Goal: Use online tool/utility: Utilize a website feature to perform a specific function

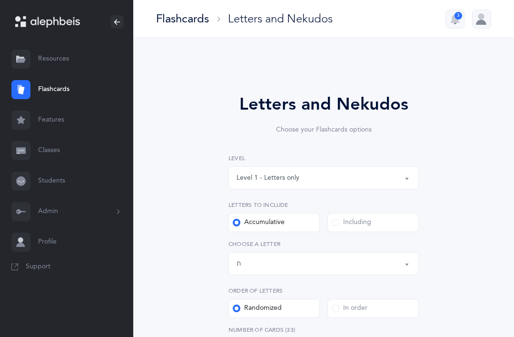
select select "27"
select select "single"
click at [406, 176] on button "Level 1 - Letters only" at bounding box center [324, 177] width 191 height 23
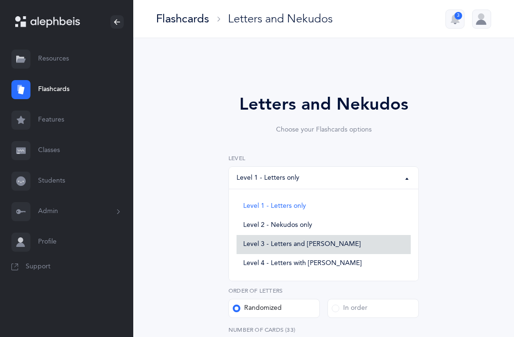
click at [330, 243] on span "Level 3 - Letters and [PERSON_NAME]" at bounding box center [302, 244] width 118 height 9
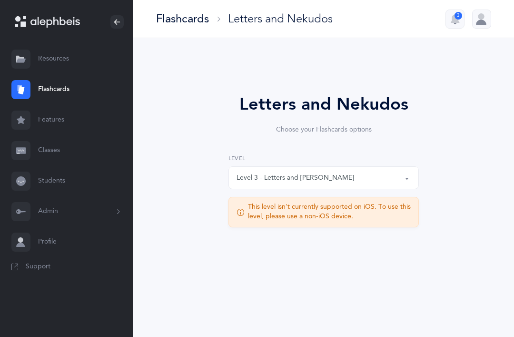
click at [337, 180] on div "Level 3 - Letters and [PERSON_NAME]" at bounding box center [324, 178] width 174 height 16
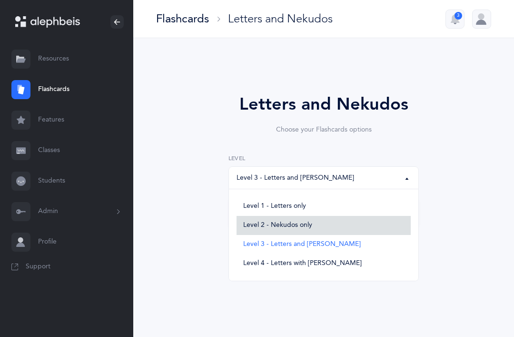
click at [301, 225] on span "Level 2 - Nekudos only" at bounding box center [277, 225] width 69 height 9
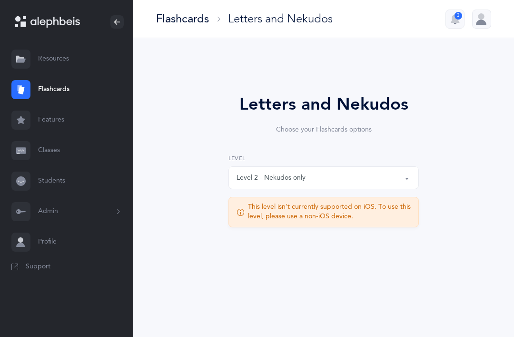
click at [404, 175] on button "Level 2 - Nekudos only" at bounding box center [324, 177] width 191 height 23
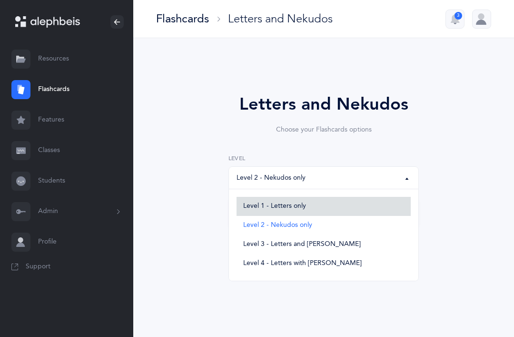
click at [291, 206] on span "Level 1 - Letters only" at bounding box center [274, 206] width 63 height 9
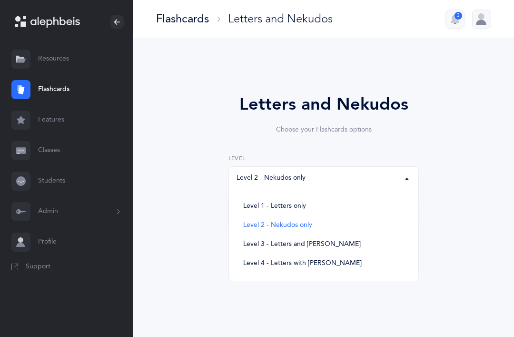
select select "1"
select select "single"
select select "27"
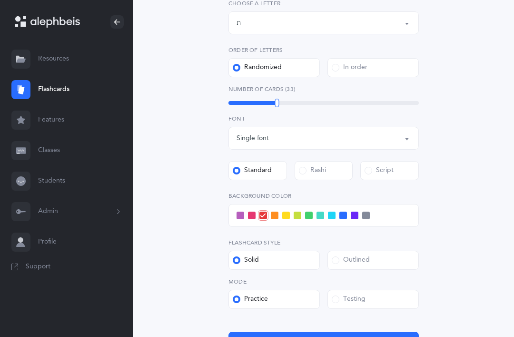
scroll to position [304, 0]
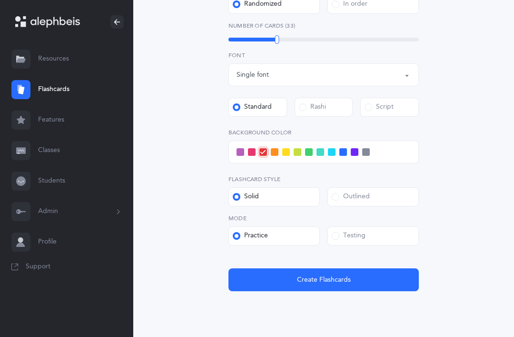
click at [330, 279] on span "Create Flashcards" at bounding box center [324, 280] width 54 height 10
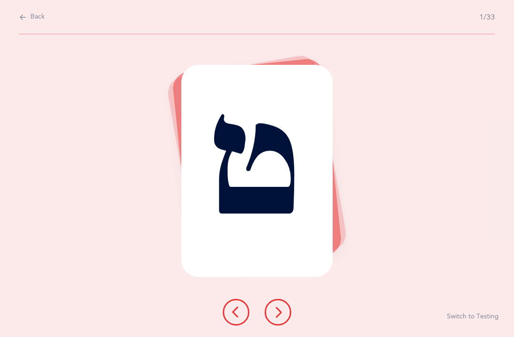
scroll to position [0, 0]
click at [277, 325] on button at bounding box center [278, 312] width 27 height 27
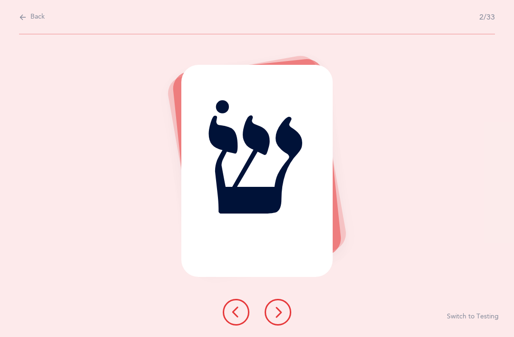
click at [285, 325] on button at bounding box center [278, 312] width 27 height 27
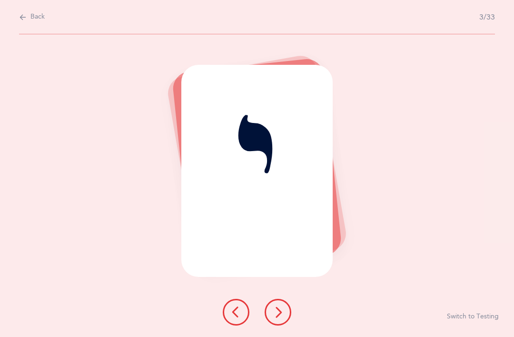
click at [277, 318] on icon at bounding box center [277, 311] width 11 height 11
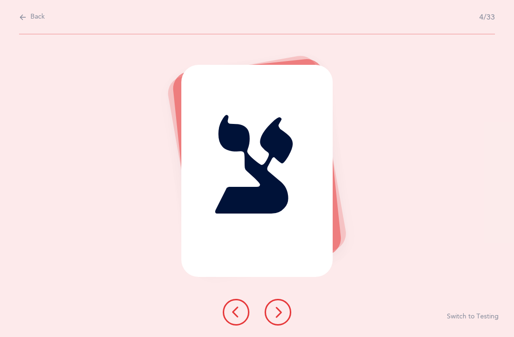
click at [279, 325] on button at bounding box center [278, 312] width 27 height 27
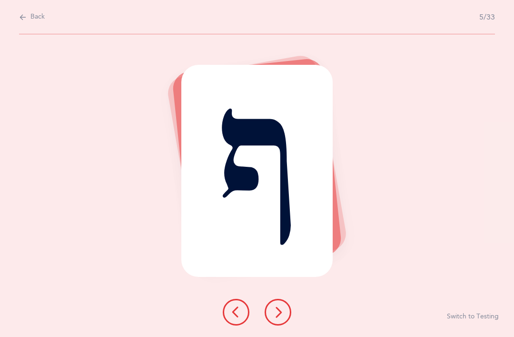
click at [277, 318] on icon at bounding box center [277, 311] width 11 height 11
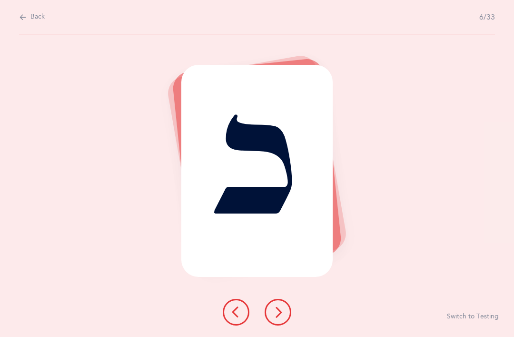
click at [279, 325] on button at bounding box center [278, 312] width 27 height 27
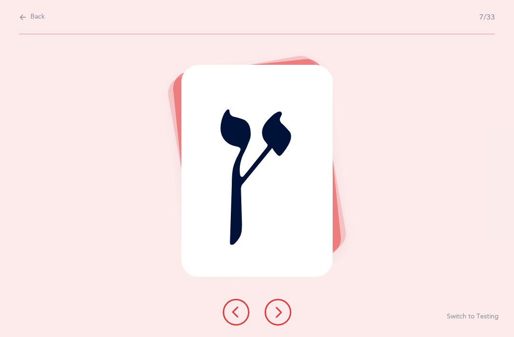
click at [283, 318] on icon at bounding box center [277, 311] width 11 height 11
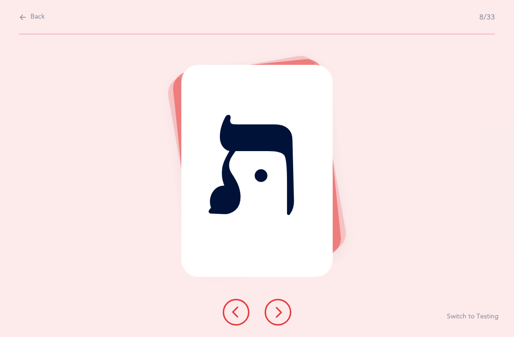
click at [282, 325] on button at bounding box center [278, 312] width 27 height 27
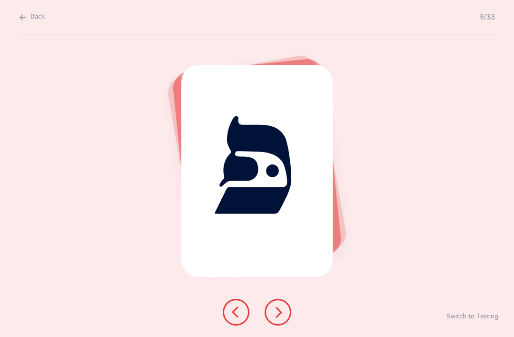
click at [279, 318] on icon at bounding box center [277, 311] width 11 height 11
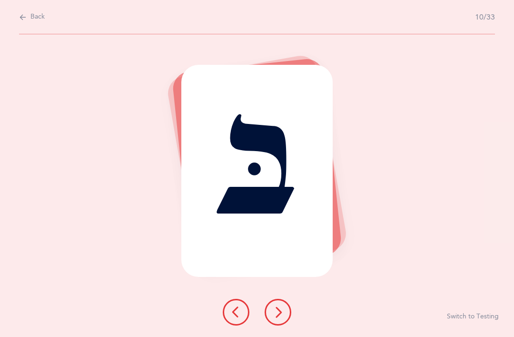
click at [282, 318] on icon at bounding box center [277, 311] width 11 height 11
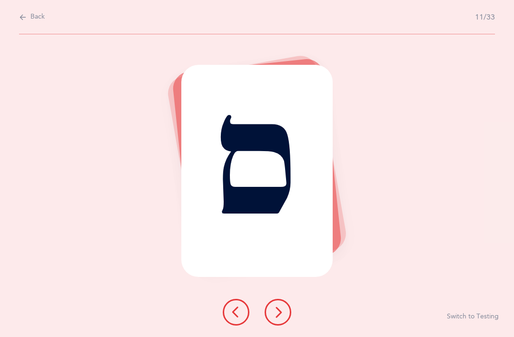
click at [284, 325] on button at bounding box center [278, 312] width 27 height 27
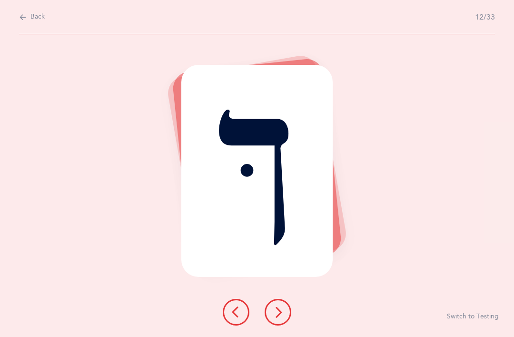
click at [284, 318] on icon at bounding box center [277, 311] width 11 height 11
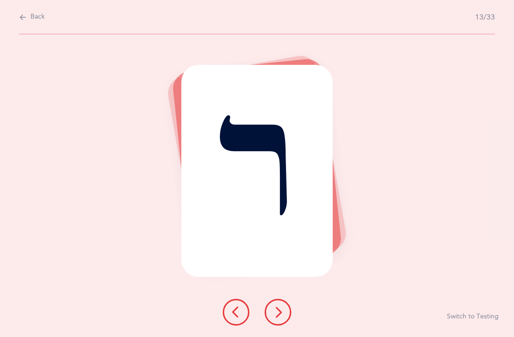
click at [278, 325] on button at bounding box center [278, 312] width 27 height 27
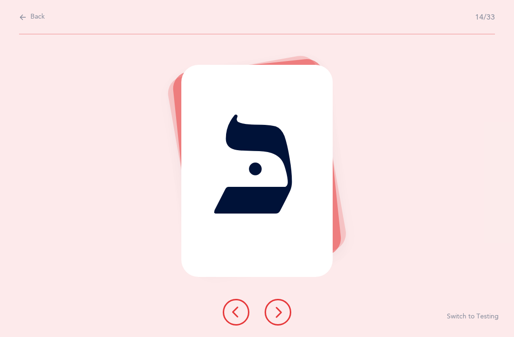
click at [280, 325] on button at bounding box center [278, 312] width 27 height 27
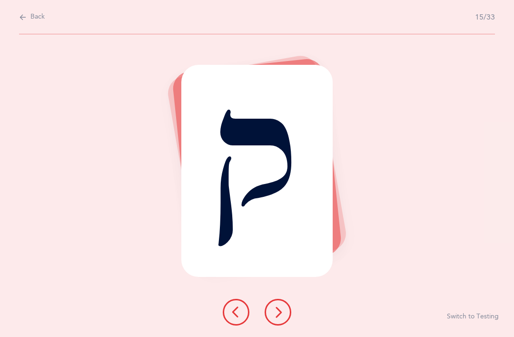
click at [280, 318] on icon at bounding box center [277, 311] width 11 height 11
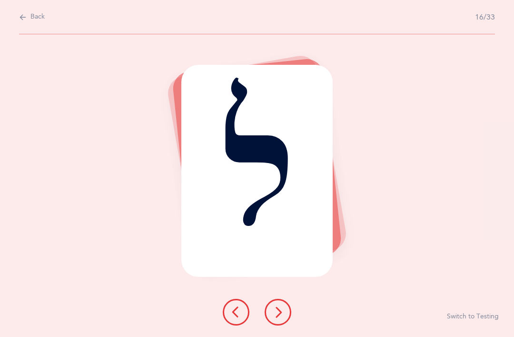
click at [267, 325] on button at bounding box center [278, 312] width 27 height 27
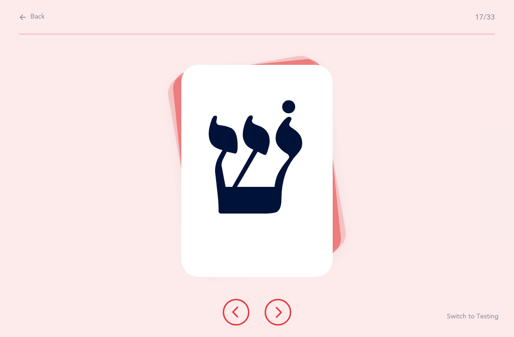
click at [272, 325] on button at bounding box center [278, 312] width 27 height 27
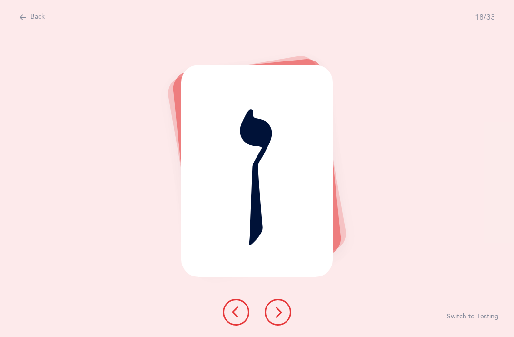
click at [279, 318] on icon at bounding box center [277, 311] width 11 height 11
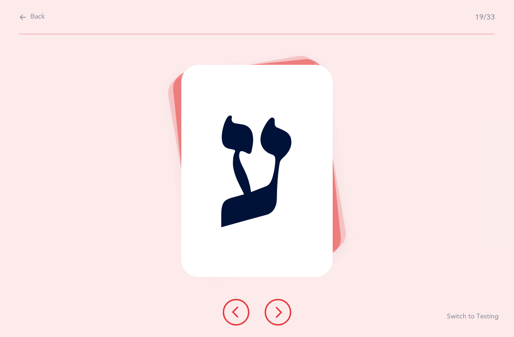
click at [278, 325] on button at bounding box center [278, 312] width 27 height 27
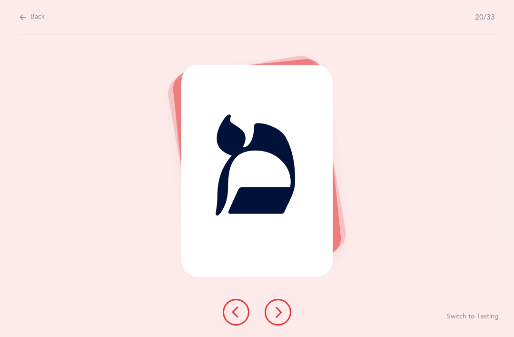
click at [276, 318] on icon at bounding box center [277, 311] width 11 height 11
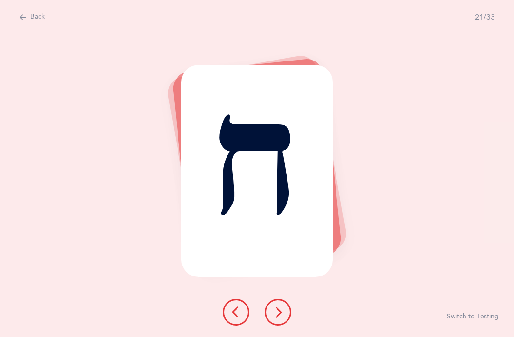
click at [280, 325] on button at bounding box center [278, 312] width 27 height 27
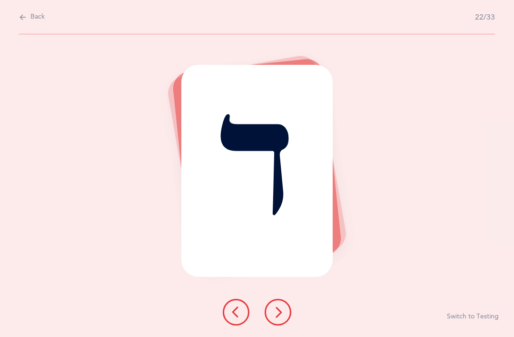
click at [279, 325] on button at bounding box center [278, 312] width 27 height 27
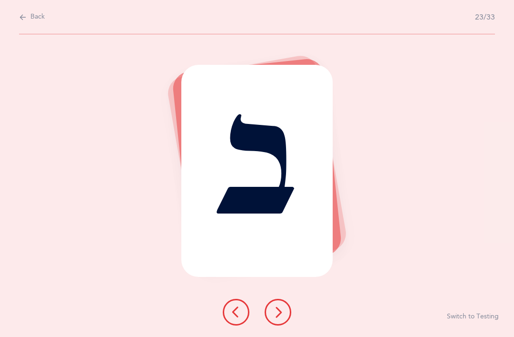
click at [279, 318] on icon at bounding box center [277, 311] width 11 height 11
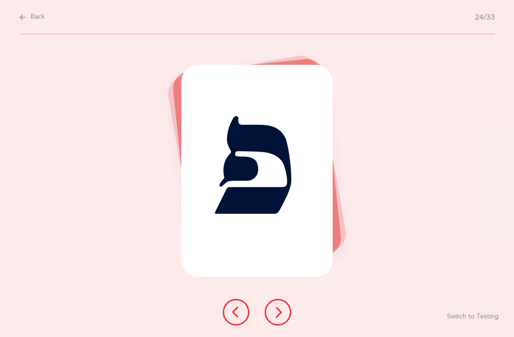
click at [281, 325] on button at bounding box center [278, 312] width 27 height 27
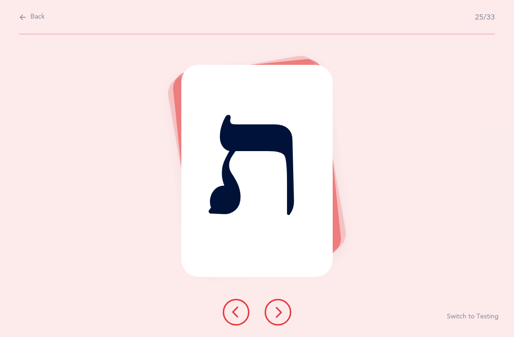
click at [283, 325] on button at bounding box center [278, 312] width 27 height 27
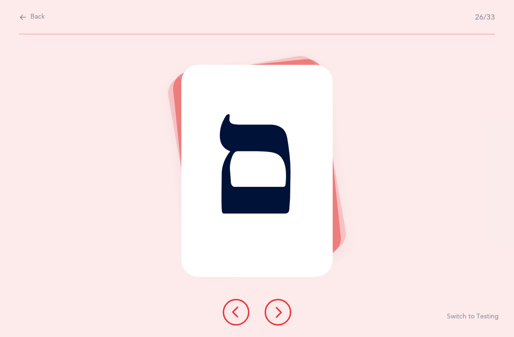
click at [275, 325] on button at bounding box center [278, 312] width 27 height 27
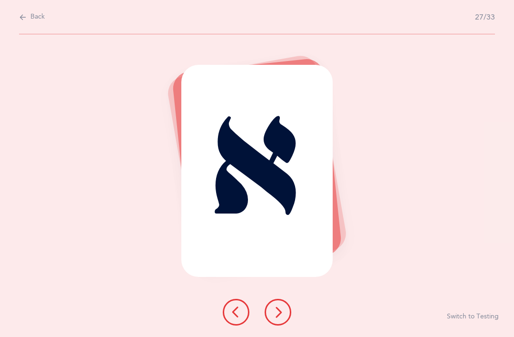
click at [267, 325] on button at bounding box center [278, 312] width 27 height 27
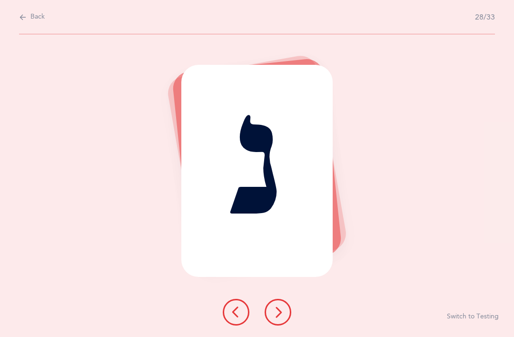
click at [273, 318] on icon at bounding box center [277, 311] width 11 height 11
click at [279, 318] on icon at bounding box center [277, 311] width 11 height 11
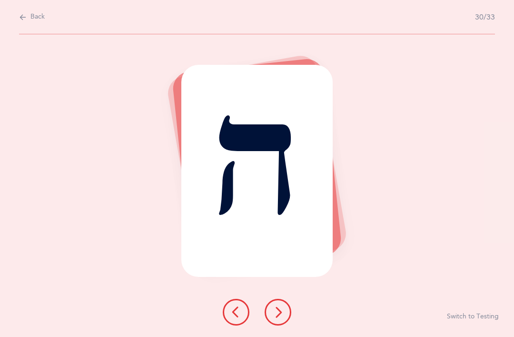
click at [277, 318] on icon at bounding box center [277, 311] width 11 height 11
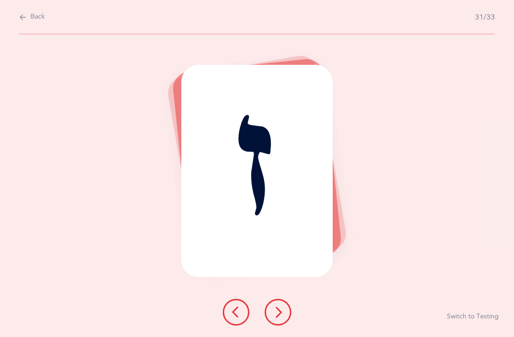
click at [282, 318] on icon at bounding box center [277, 311] width 11 height 11
click at [282, 325] on button at bounding box center [278, 312] width 27 height 27
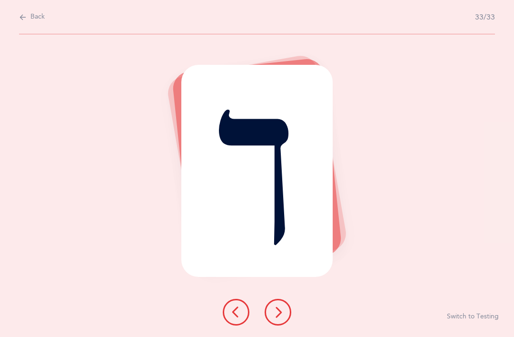
click at [284, 325] on button at bounding box center [278, 312] width 27 height 27
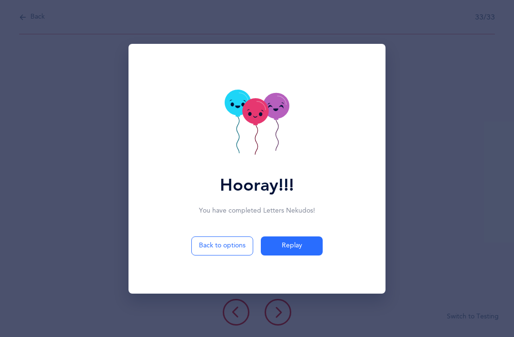
click at [469, 221] on div "Hooray!!! You have completed Letters Nekudos ! Back to options Replay" at bounding box center [257, 168] width 514 height 337
